Goal: Task Accomplishment & Management: Complete application form

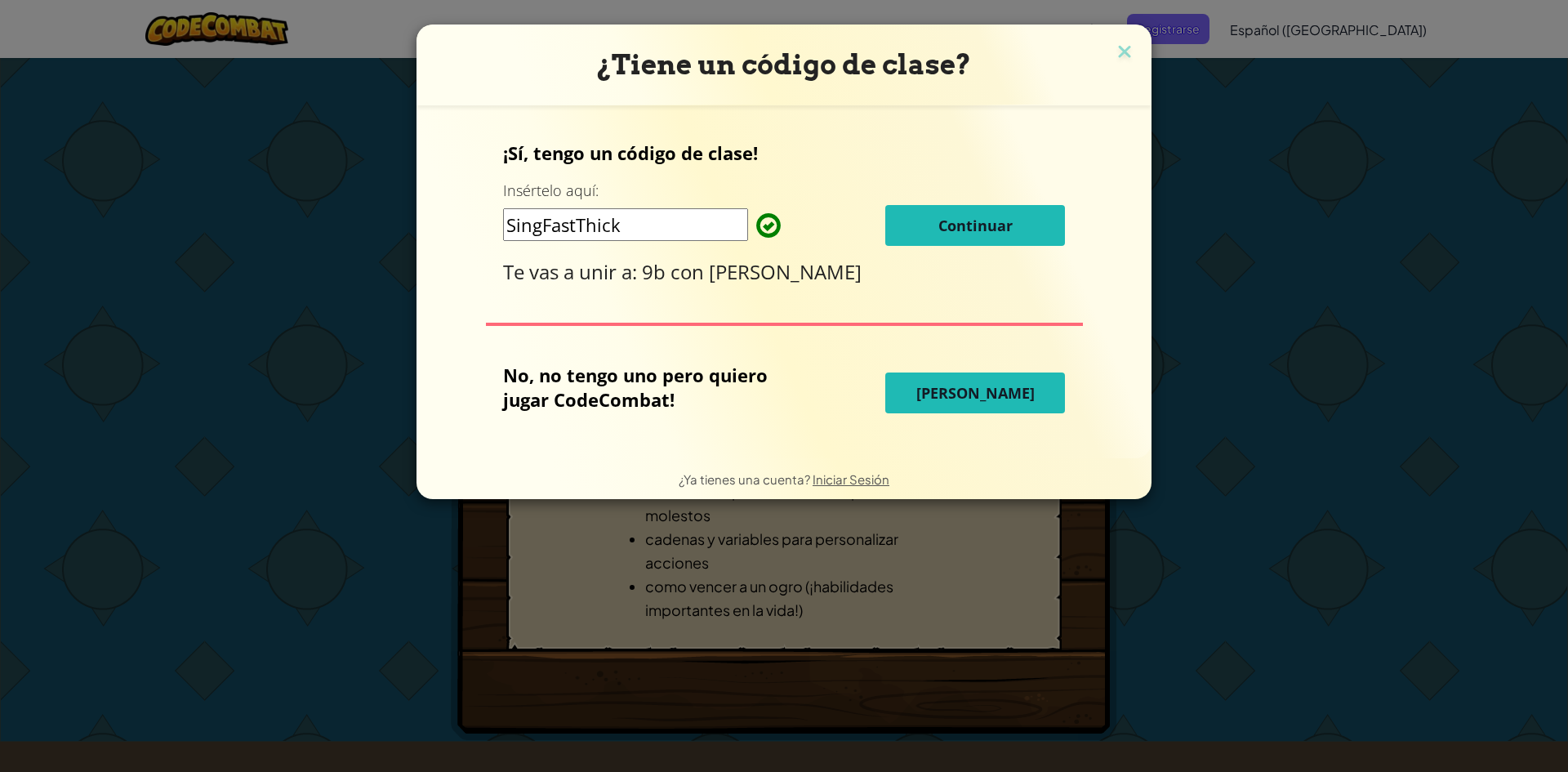
click at [962, 227] on span "Continuar" at bounding box center [976, 225] width 74 height 20
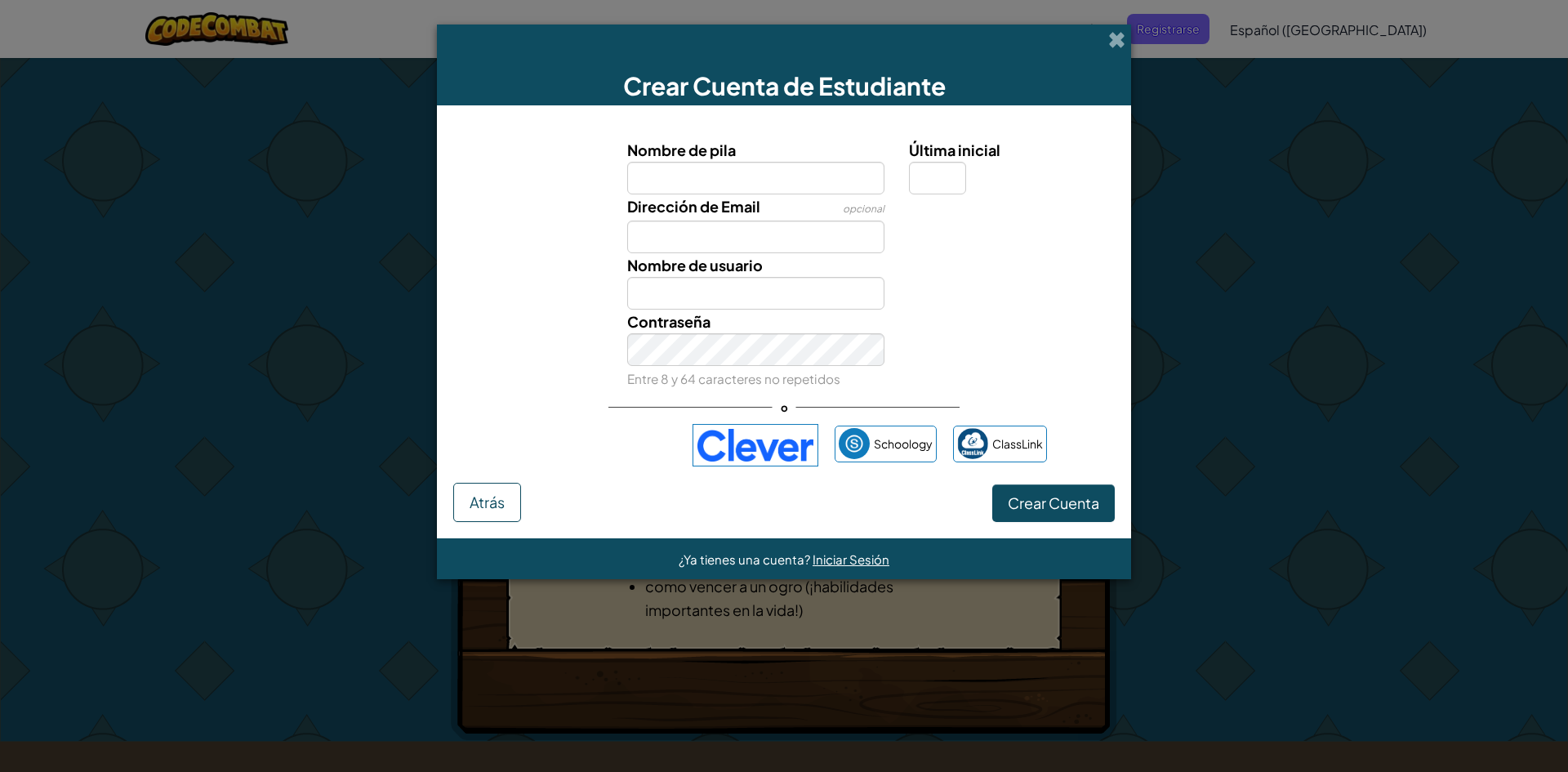
click at [796, 174] on input "Nombre de pila" at bounding box center [756, 179] width 258 height 33
type input "[PERSON_NAME]"
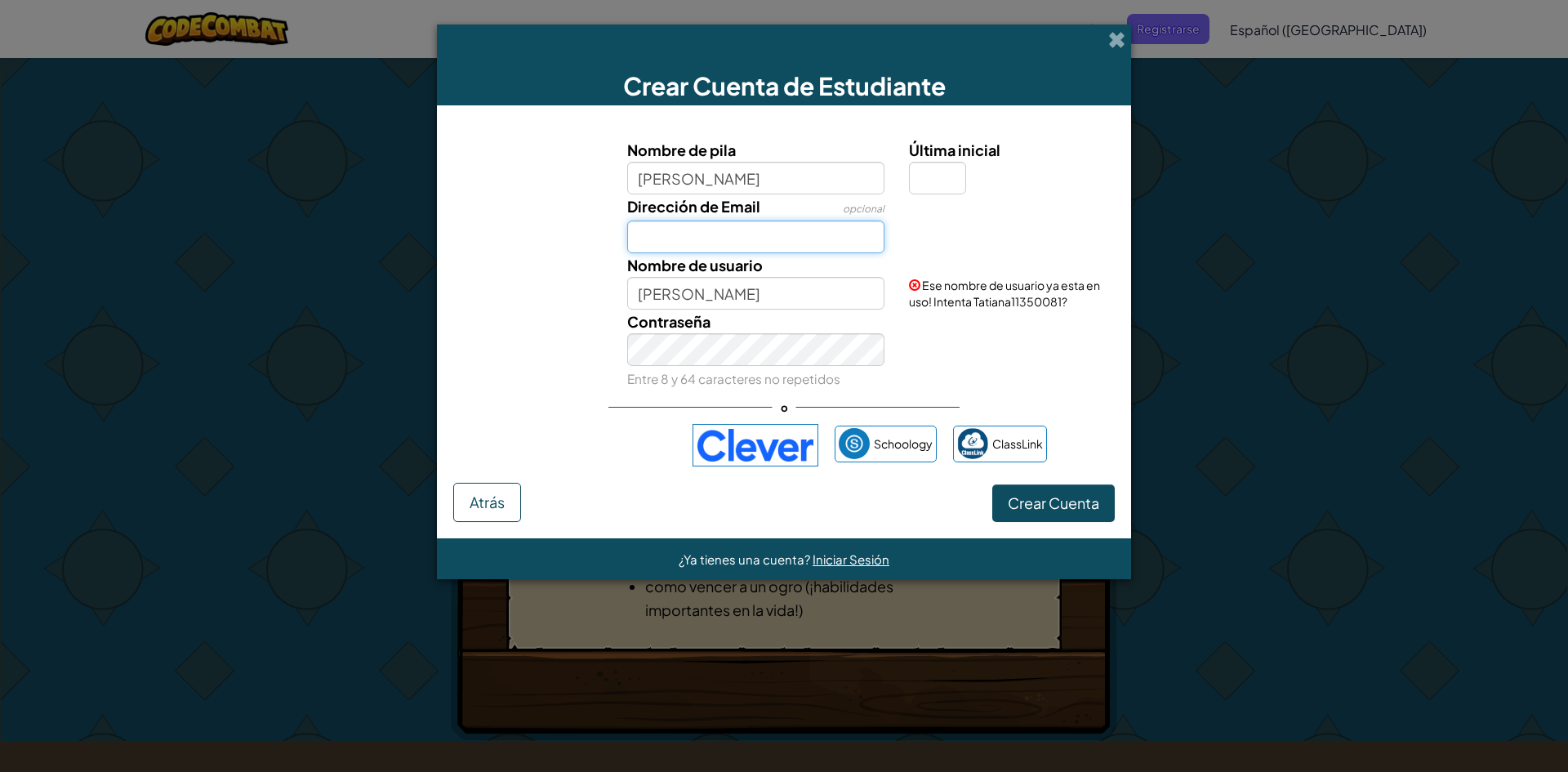
paste input "[EMAIL_ADDRESS][DOMAIN_NAME]"
type input "[EMAIL_ADDRESS][DOMAIN_NAME]"
click at [735, 298] on input "[PERSON_NAME]" at bounding box center [756, 293] width 258 height 33
click at [951, 179] on input "Última inicial" at bounding box center [937, 179] width 57 height 33
click at [830, 330] on div "Contraseña Entre 8 y 64 caracteres no repetidos" at bounding box center [756, 350] width 283 height 81
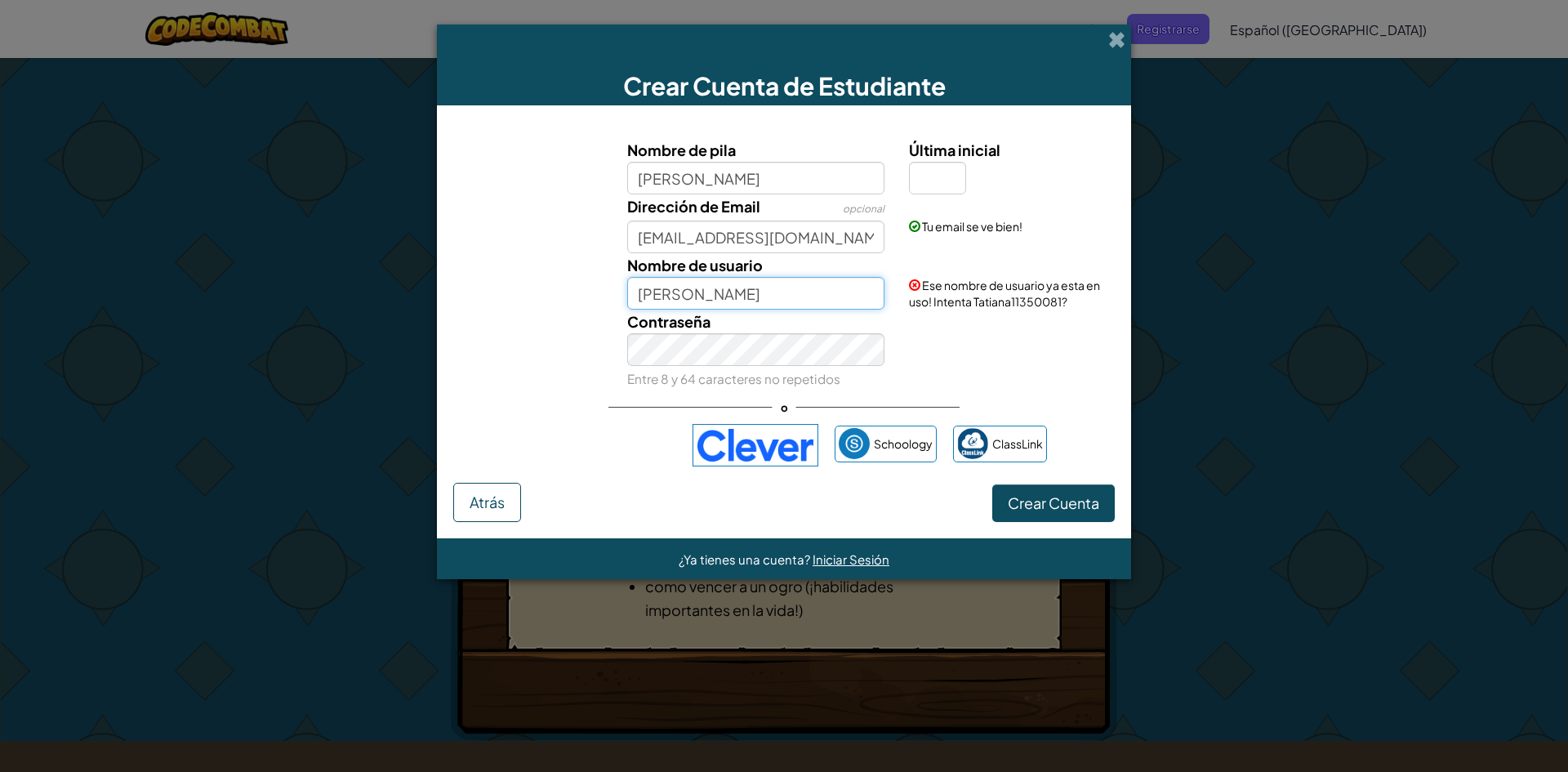
click at [783, 294] on input "[PERSON_NAME]" at bounding box center [756, 293] width 258 height 33
type input "Tatiana11350081"
click at [1009, 495] on span "Crear Cuenta" at bounding box center [1053, 503] width 91 height 19
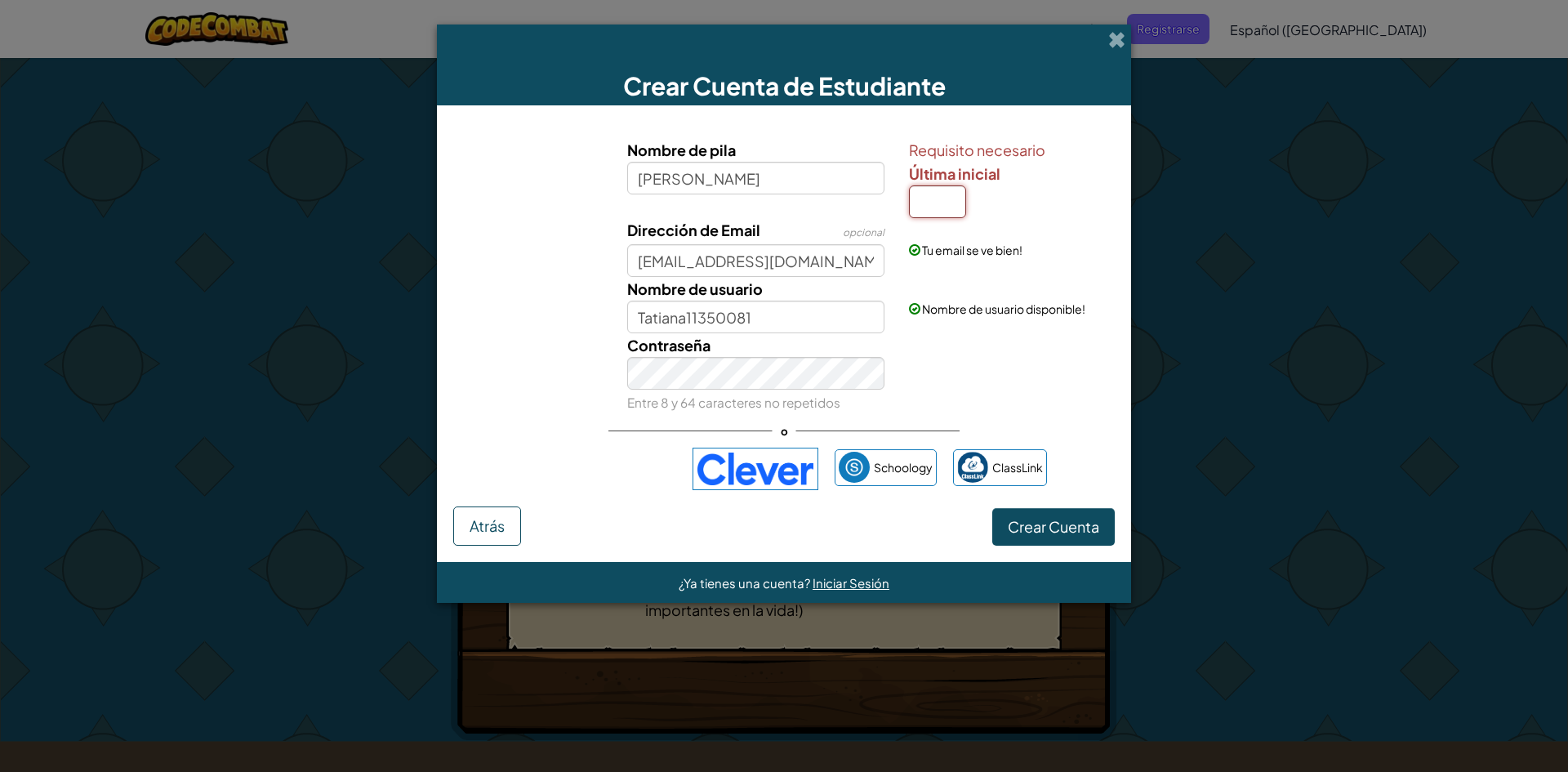
click at [939, 197] on input "Última inicial" at bounding box center [937, 202] width 57 height 33
type input "g"
type input "TatianaG"
click at [1059, 520] on span "Crear Cuenta" at bounding box center [1053, 527] width 91 height 19
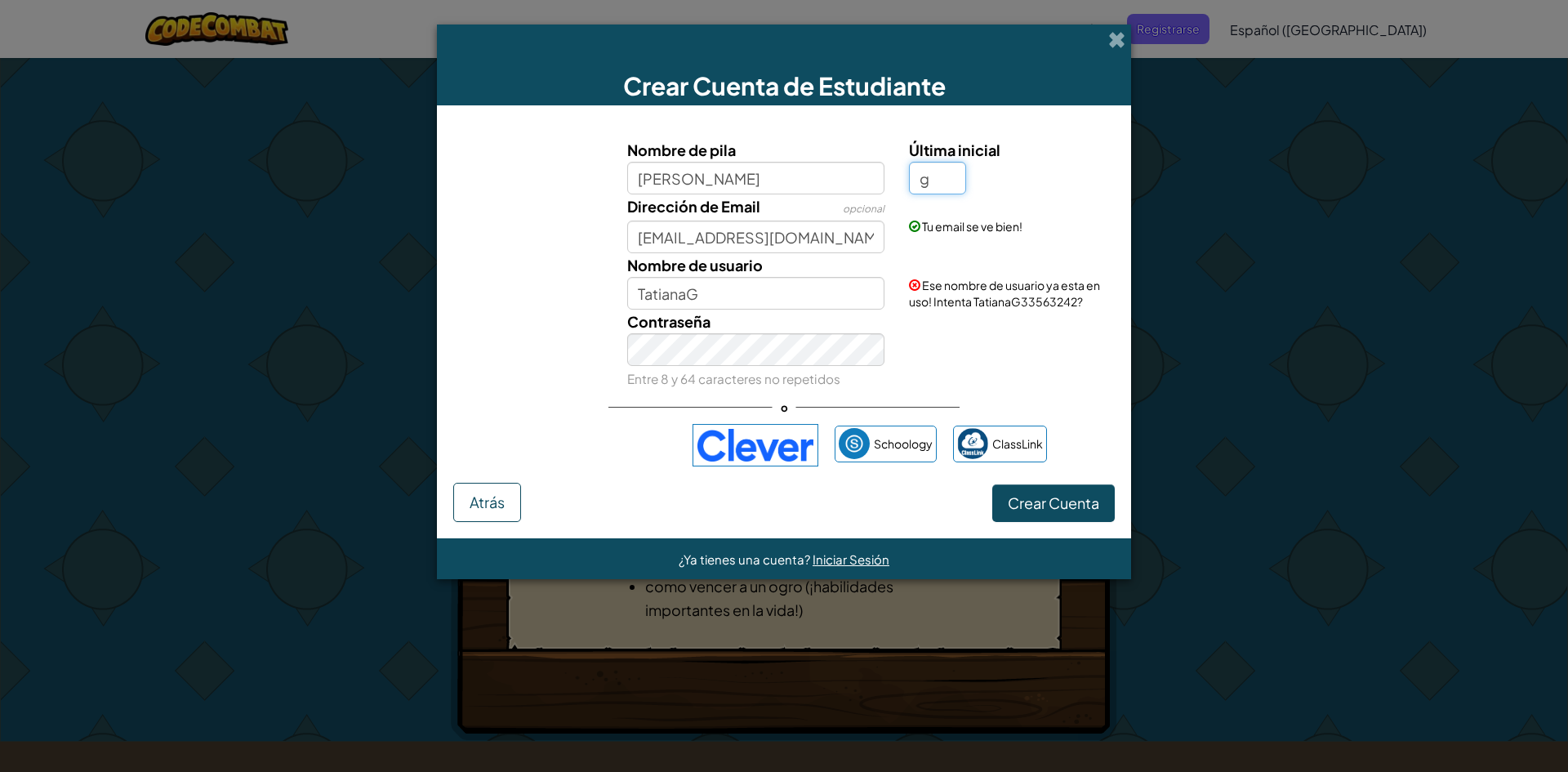
click at [947, 182] on input "g" at bounding box center [937, 179] width 57 height 33
type input "t"
type input "TatianaT"
click at [948, 177] on input "t" at bounding box center [937, 179] width 57 height 33
type input "A"
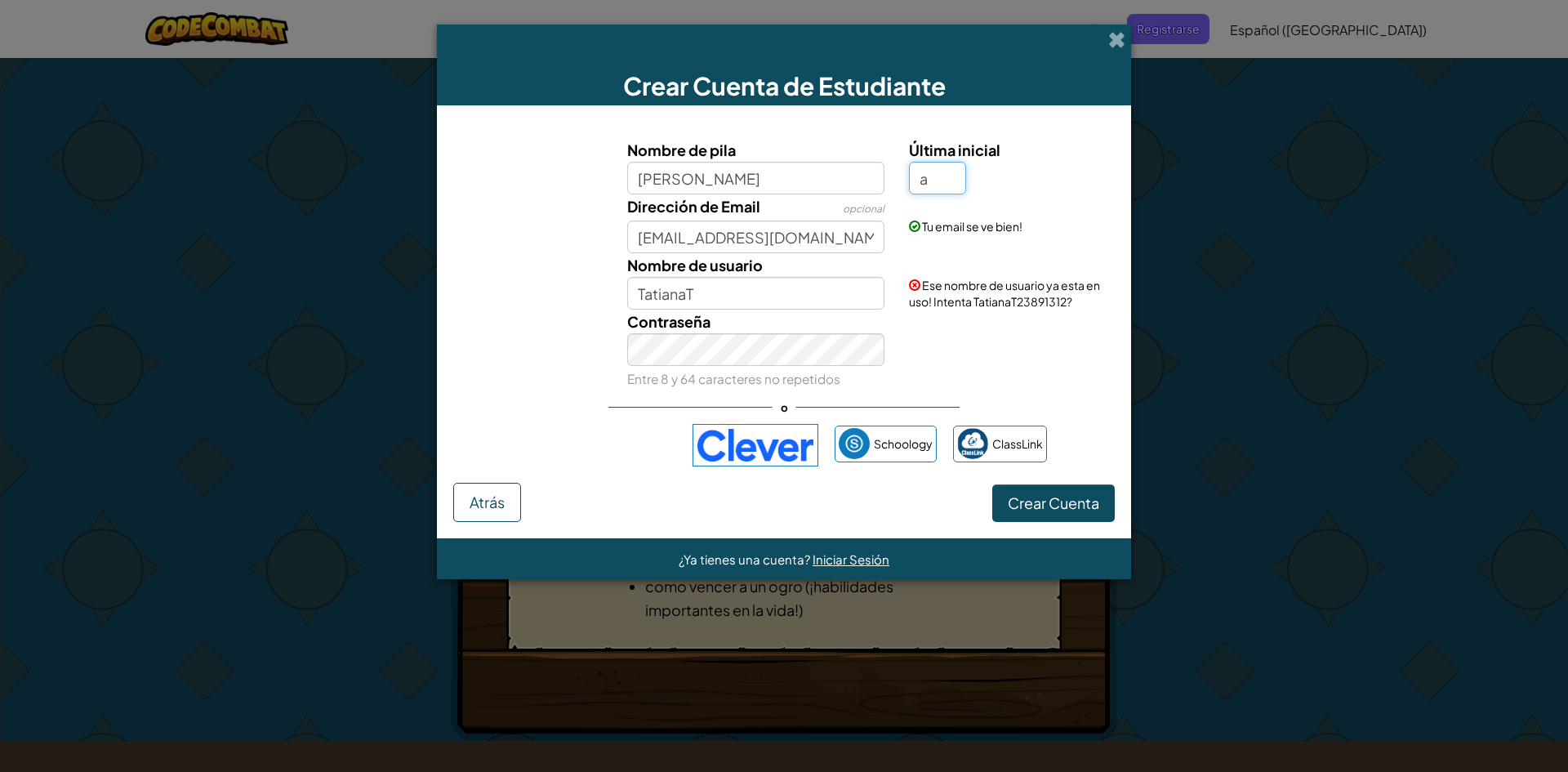
type input "a"
type input "TatianaA"
click at [859, 292] on input "TatianaA" at bounding box center [756, 293] width 258 height 33
click at [963, 303] on span "Ese nombre de usuario ya esta en uso! Intenta TatianaA31814415?" at bounding box center [1004, 293] width 191 height 31
click at [1014, 296] on span "Ese nombre de usuario ya esta en uso! Intenta TatianaA31814415?" at bounding box center [1004, 293] width 191 height 31
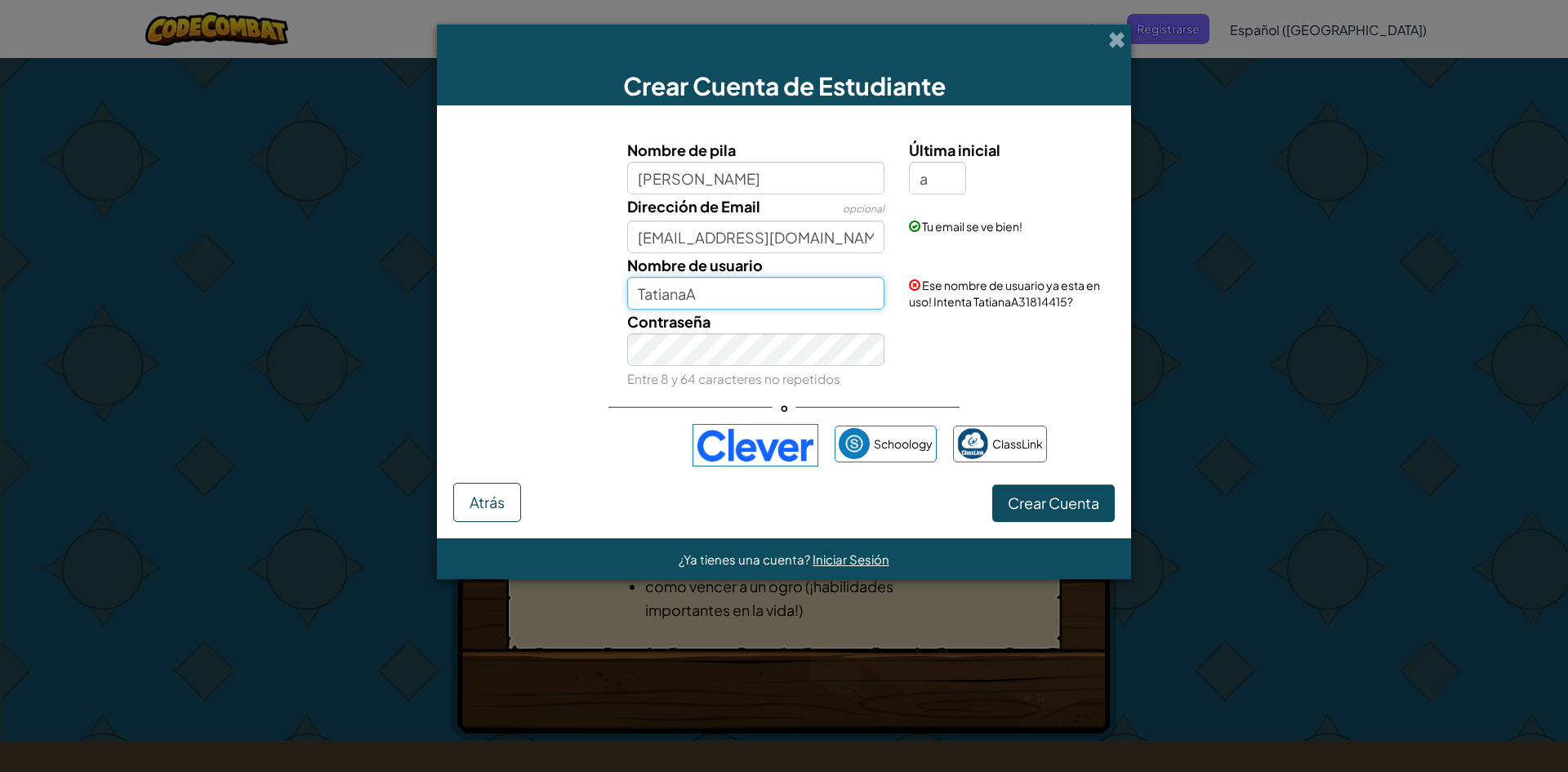
click at [828, 296] on input "TatianaA" at bounding box center [756, 293] width 258 height 33
click at [1026, 298] on span "Ese nombre de usuario ya esta en uso! Intenta TatianaA31814415?" at bounding box center [1004, 293] width 191 height 31
click at [1033, 303] on span "Ese nombre de usuario ya esta en uso! Intenta TatianaA31814415?" at bounding box center [1004, 293] width 191 height 31
click at [1113, 42] on span at bounding box center [1117, 40] width 17 height 17
